Goal: Information Seeking & Learning: Learn about a topic

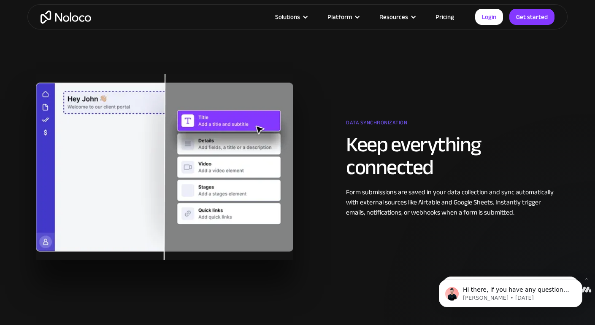
click at [445, 17] on link "Pricing" at bounding box center [445, 16] width 40 height 11
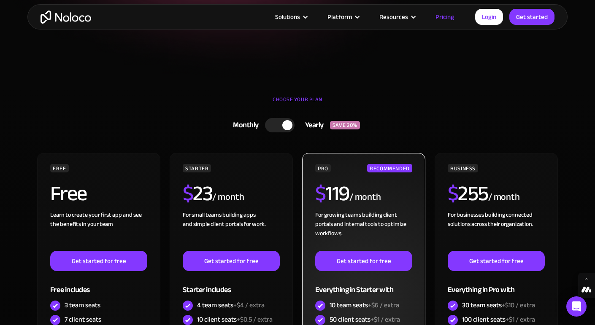
scroll to position [180, 0]
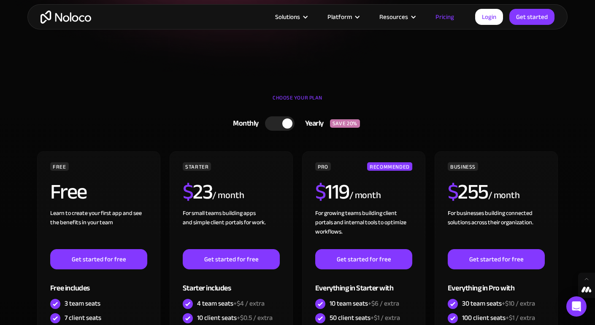
click at [270, 124] on div at bounding box center [280, 123] width 30 height 14
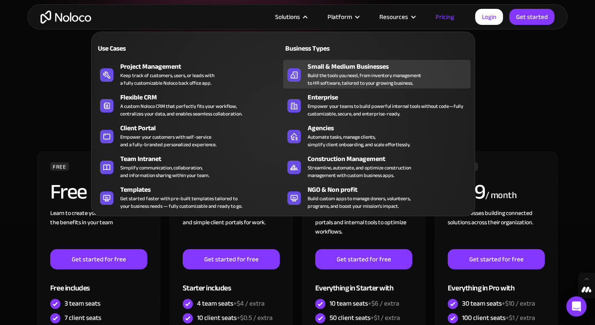
click at [349, 70] on div "Small & Medium Businesses" at bounding box center [391, 67] width 167 height 10
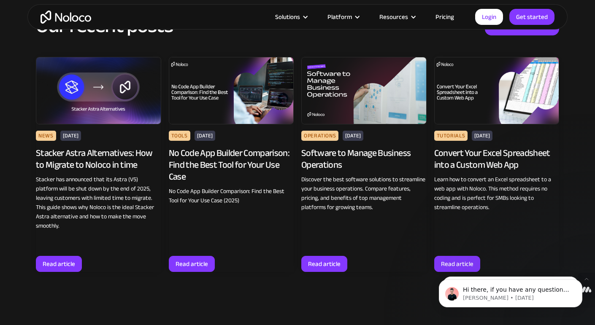
scroll to position [3531, 0]
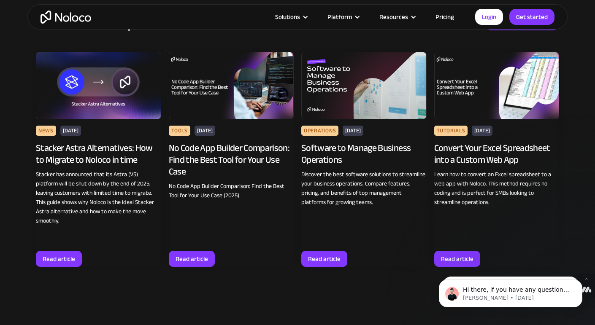
click at [219, 160] on div "No Code App Builder Comparison: Find the Best Tool for Your Use Case" at bounding box center [231, 159] width 125 height 35
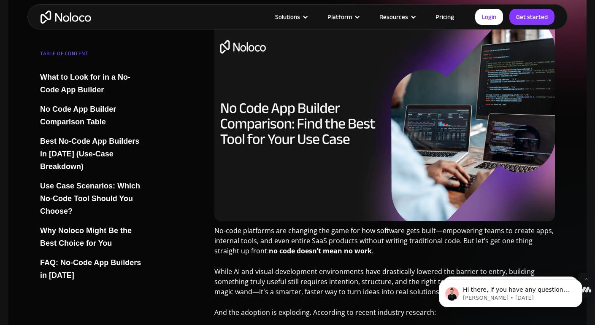
scroll to position [176, 0]
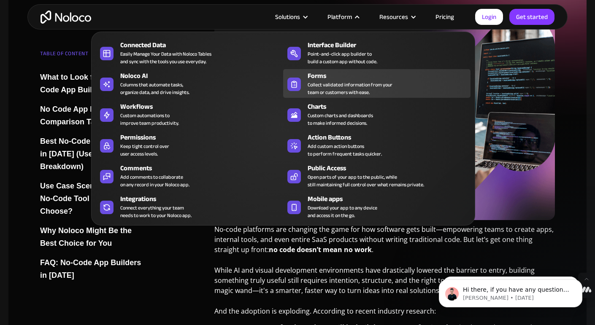
click at [317, 78] on div "Forms" at bounding box center [391, 76] width 167 height 10
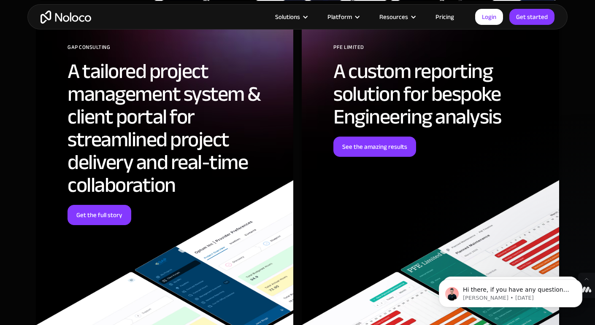
scroll to position [2593, 0]
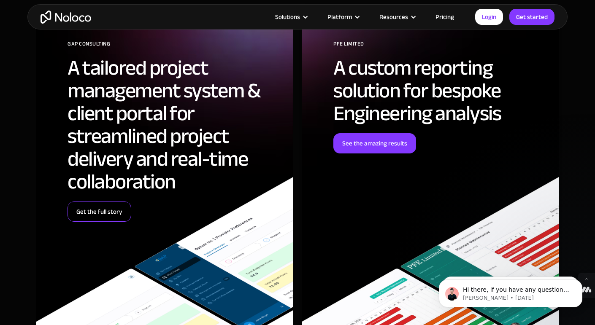
click at [93, 210] on link "Get the full story" at bounding box center [100, 212] width 64 height 20
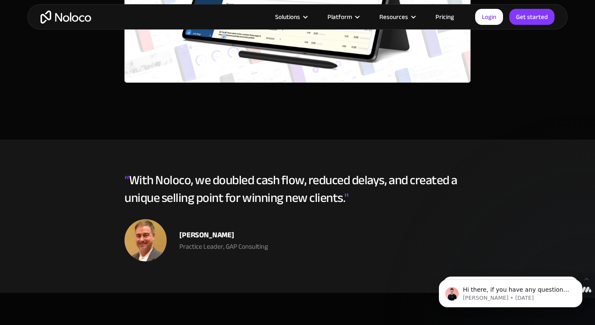
scroll to position [2531, 0]
